Goal: Find specific page/section: Find specific page/section

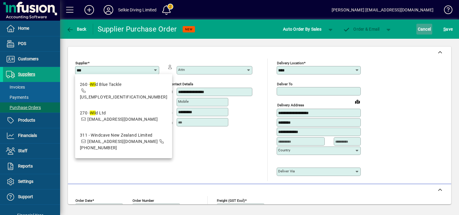
click at [429, 29] on span "Cancel" at bounding box center [424, 29] width 13 height 10
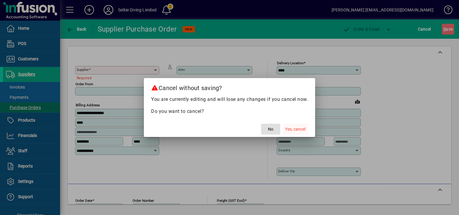
click at [303, 129] on span "Yes, cancel" at bounding box center [295, 129] width 20 height 6
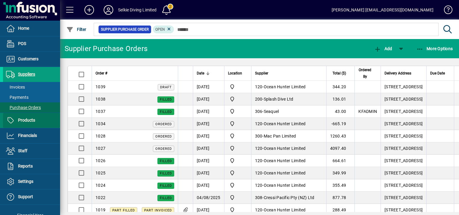
click at [32, 124] on span "Products" at bounding box center [19, 120] width 32 height 7
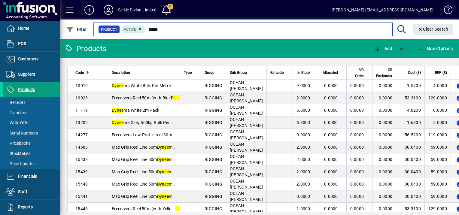
type input "*****"
